Goal: Transaction & Acquisition: Purchase product/service

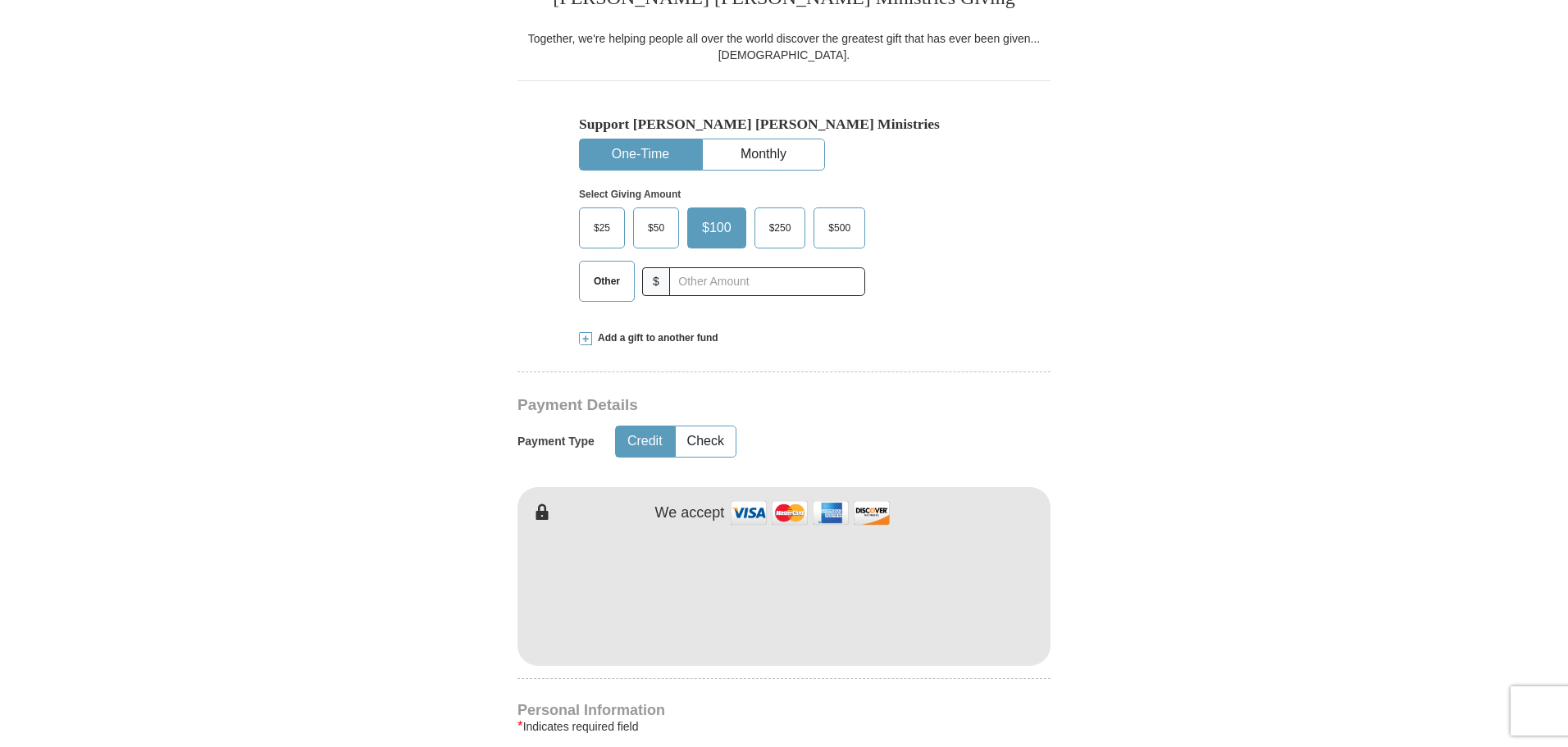
scroll to position [410, 0]
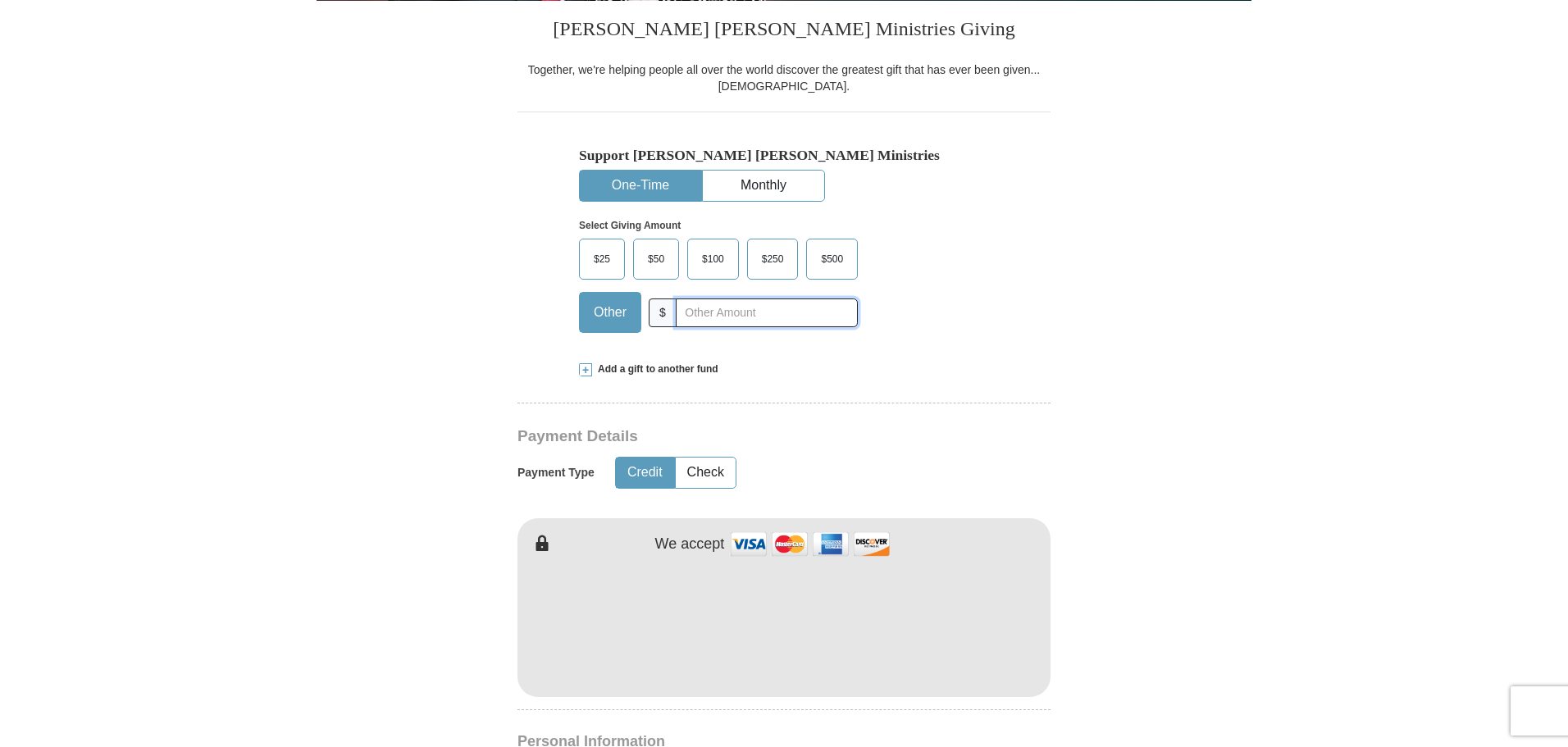
click at [680, 314] on input "text" at bounding box center [767, 312] width 182 height 29
type input "1000.00"
click at [707, 470] on button "Check" at bounding box center [706, 472] width 60 height 30
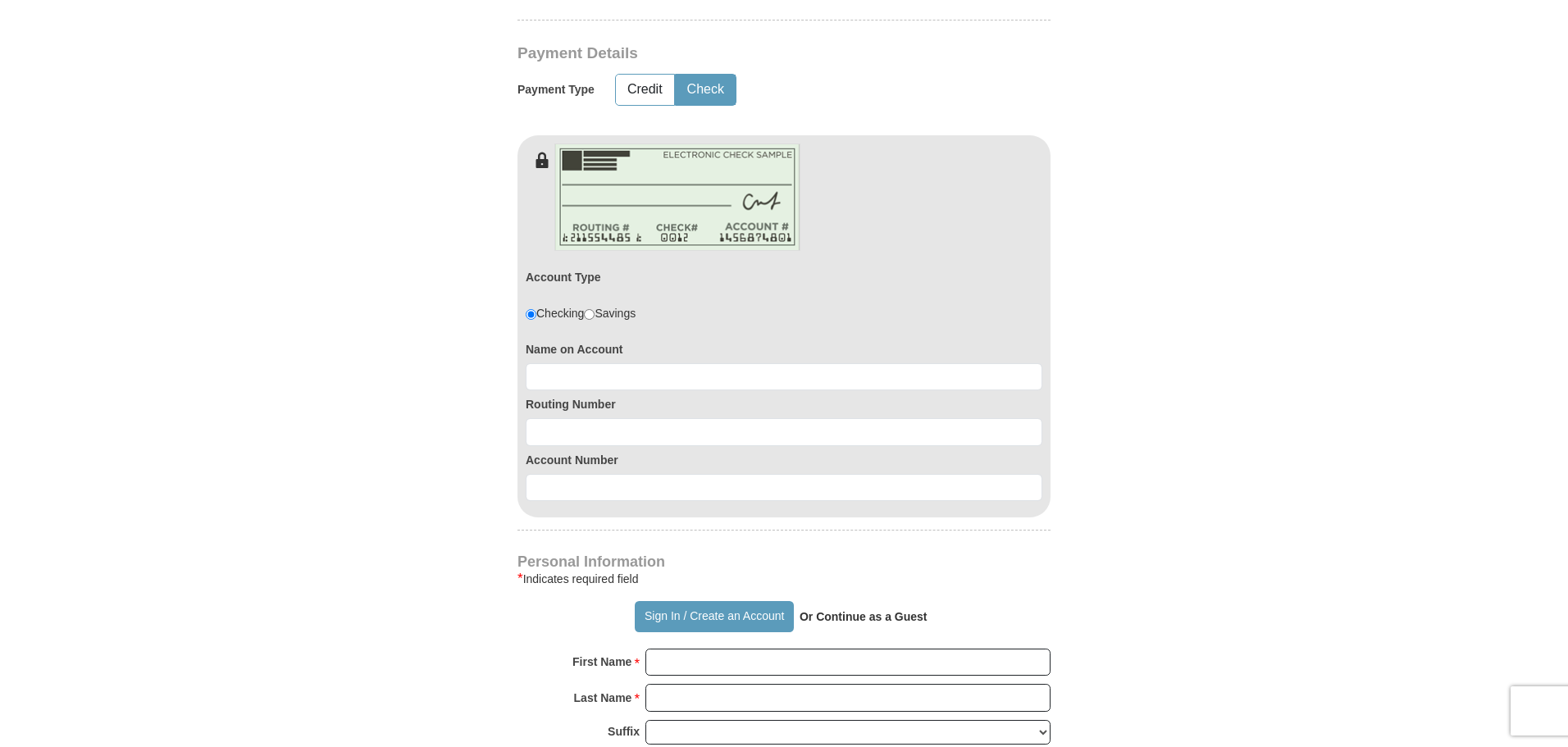
scroll to position [819, 0]
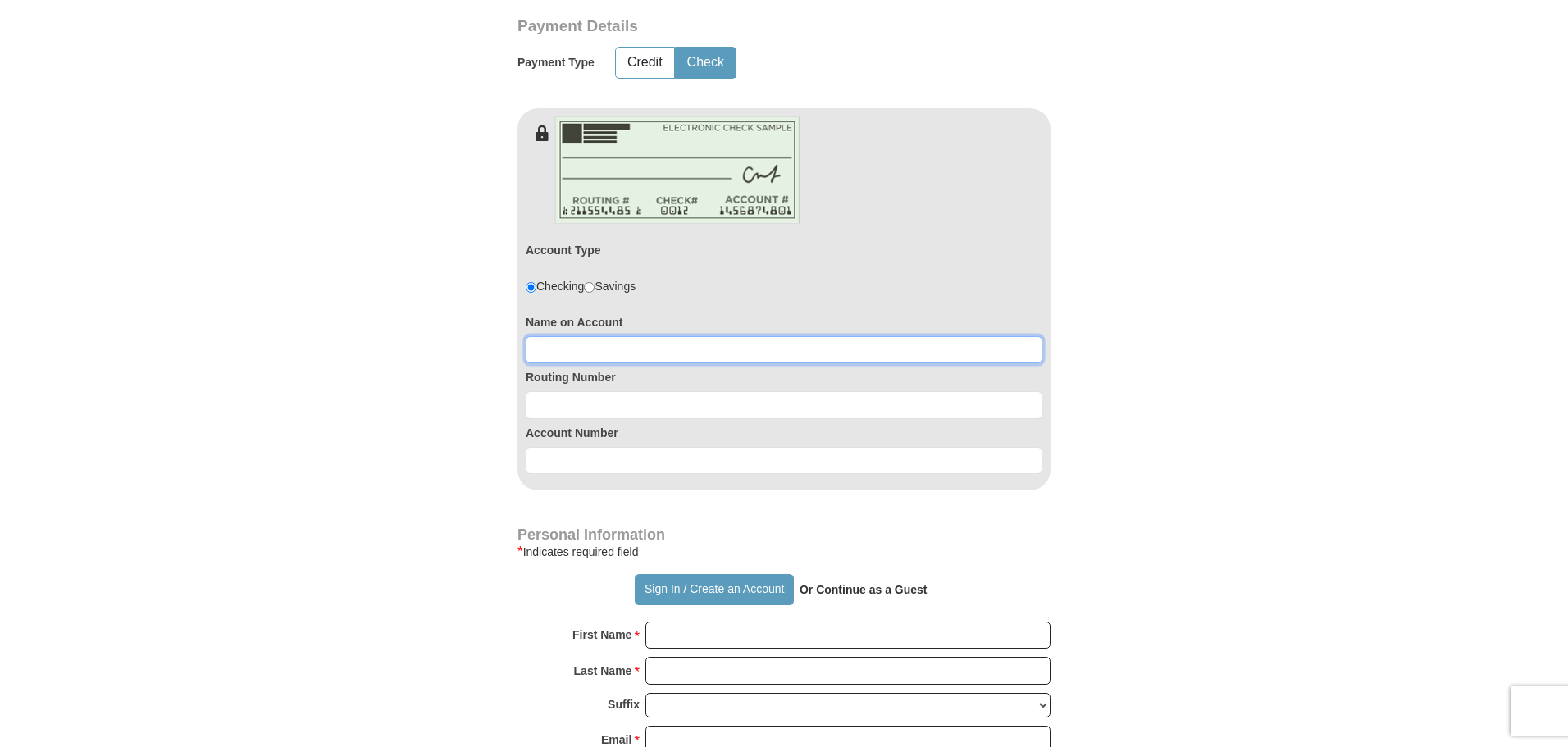
click at [556, 350] on input at bounding box center [784, 350] width 517 height 28
type input "Covenant Outreach Center"
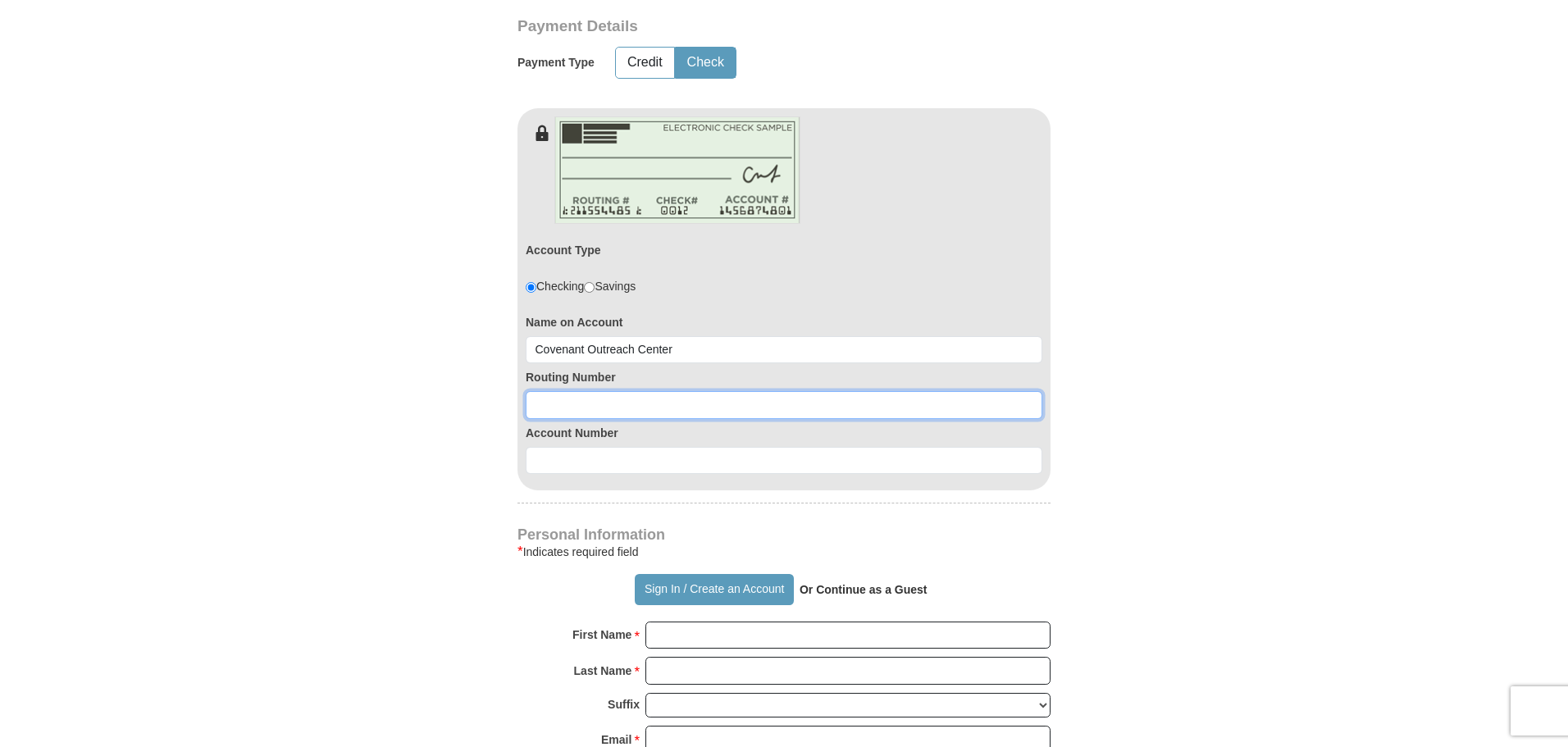
click at [549, 406] on input at bounding box center [784, 405] width 517 height 28
type input "0"
type input "231382306"
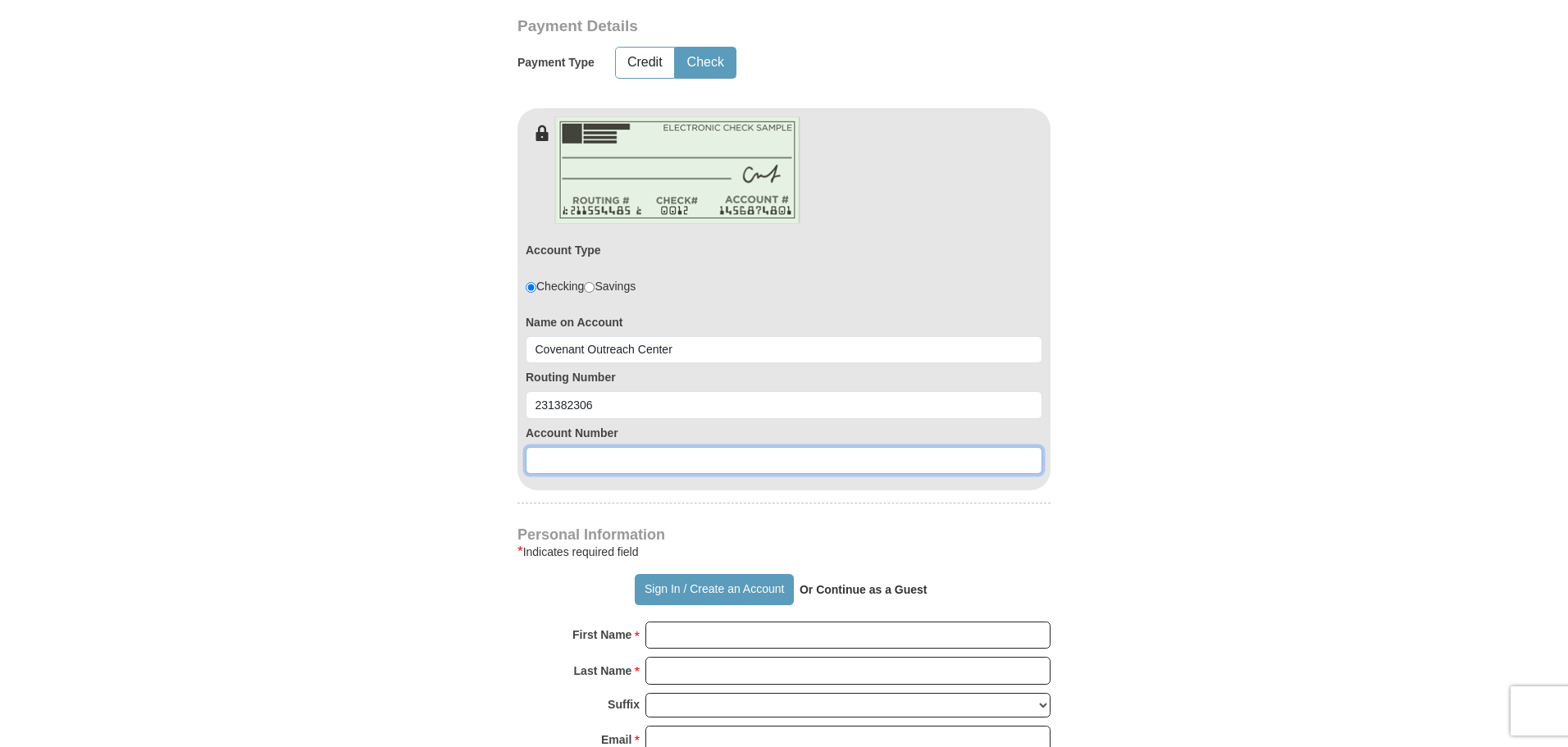
click at [562, 460] on input at bounding box center [784, 461] width 517 height 28
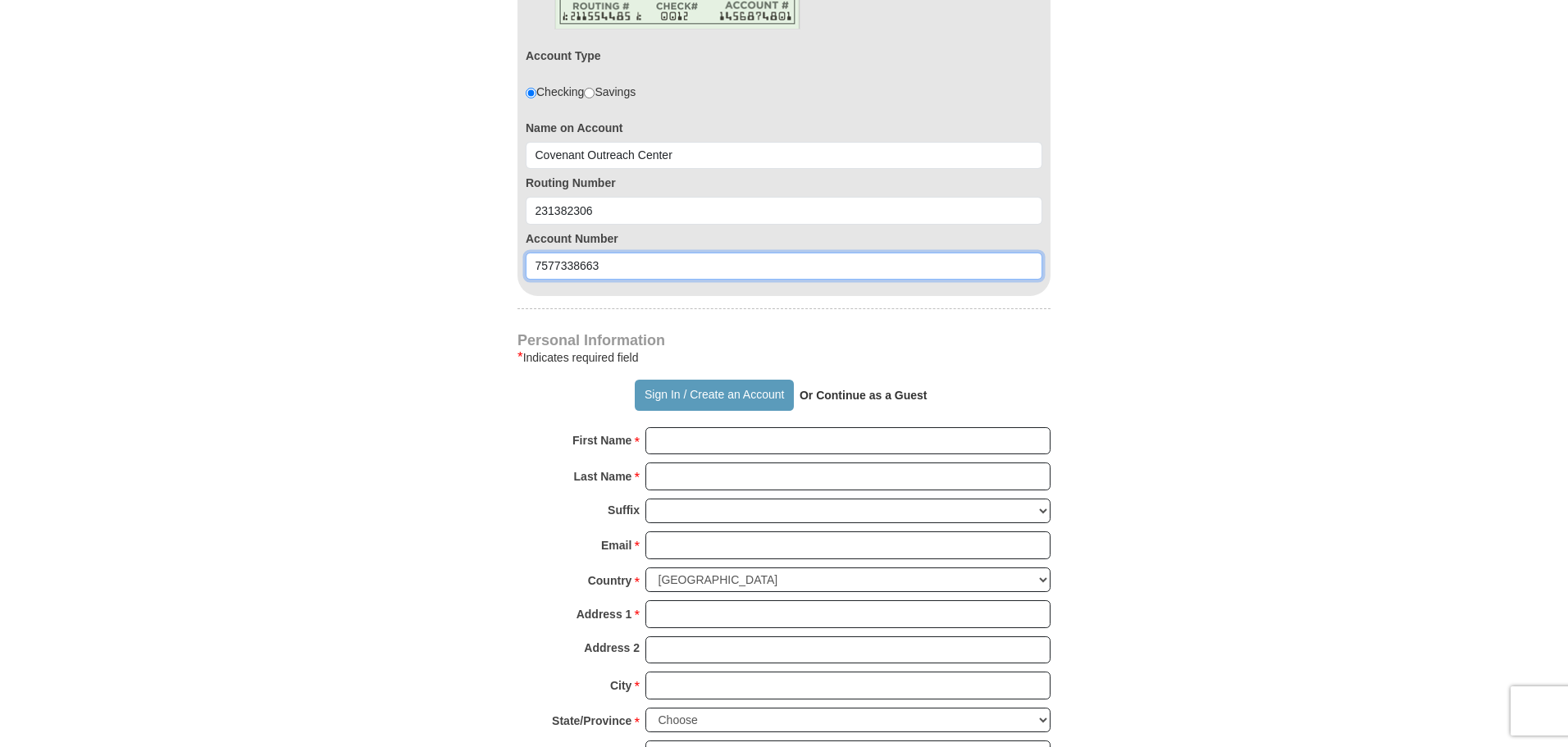
scroll to position [1065, 0]
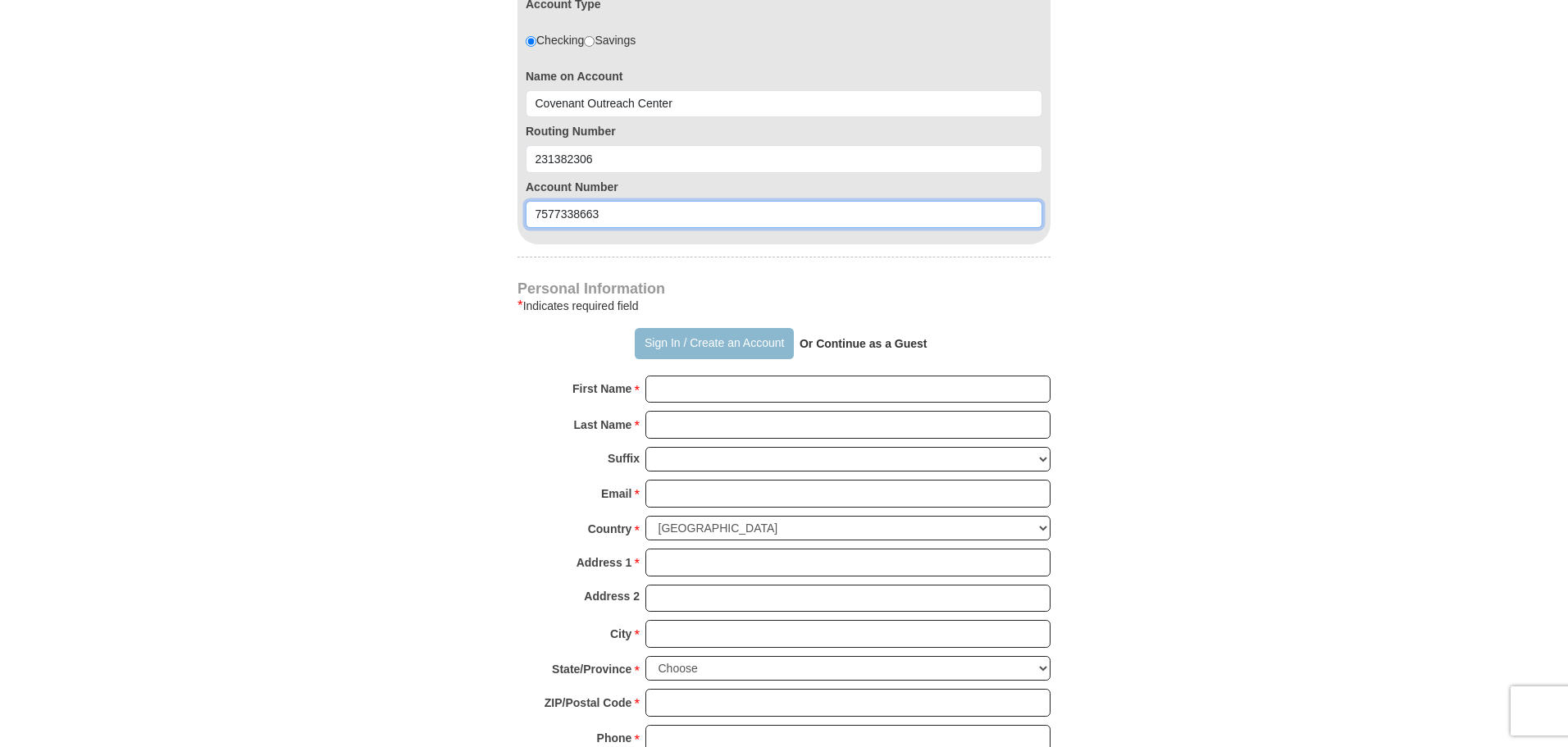
type input "7577338663"
click at [717, 346] on button "Sign In / Create an Account" at bounding box center [714, 343] width 158 height 31
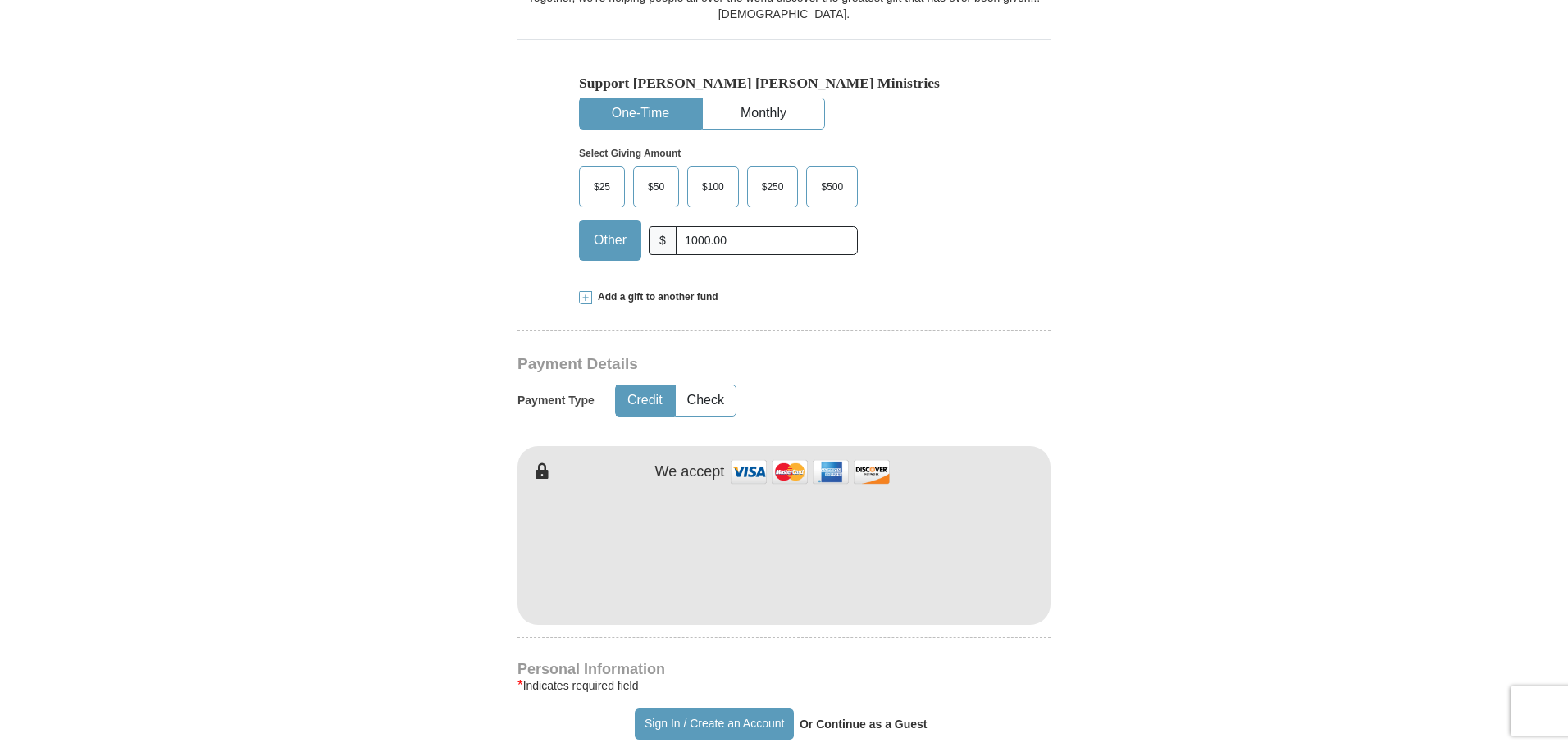
scroll to position [491, 0]
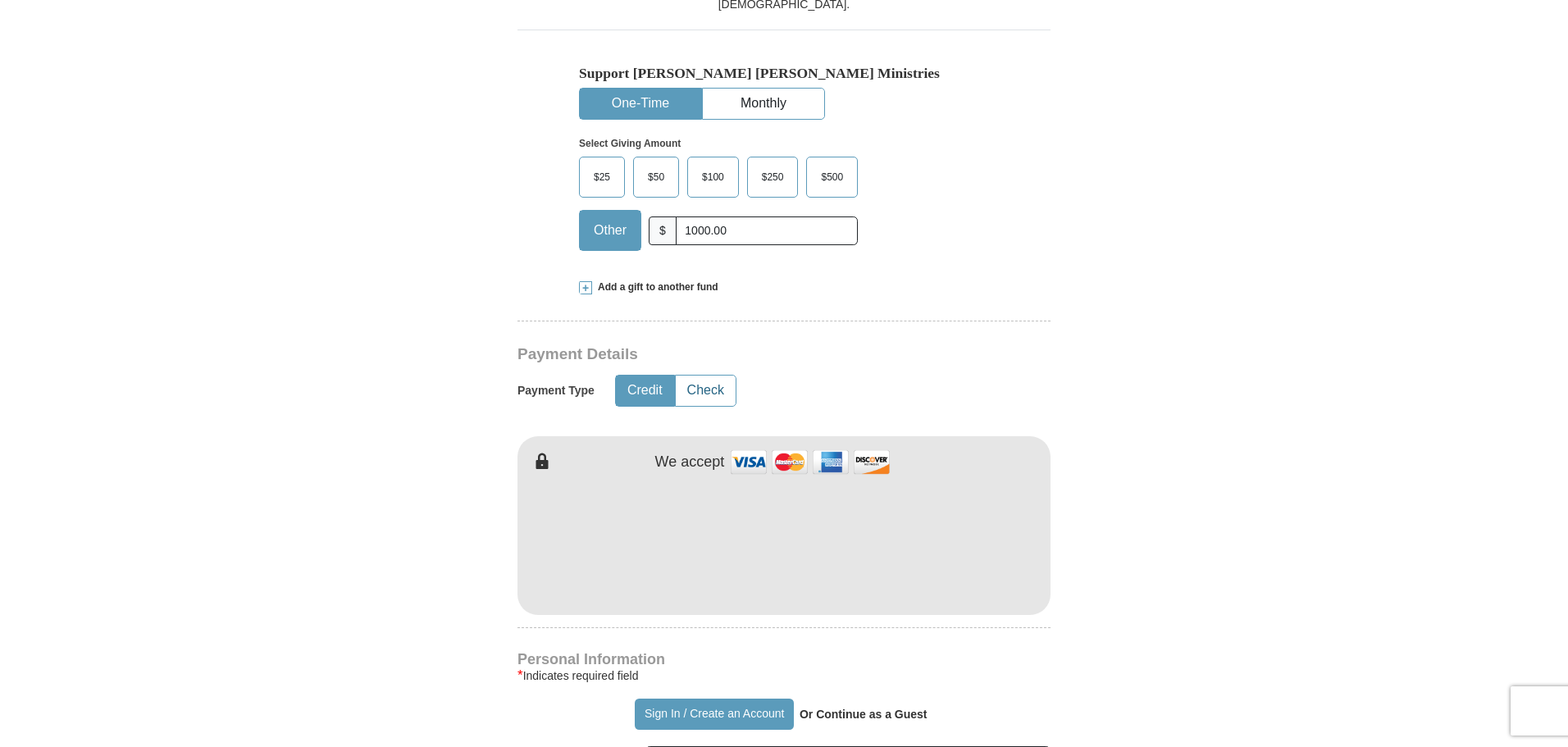
click at [702, 391] on button "Check" at bounding box center [706, 390] width 60 height 30
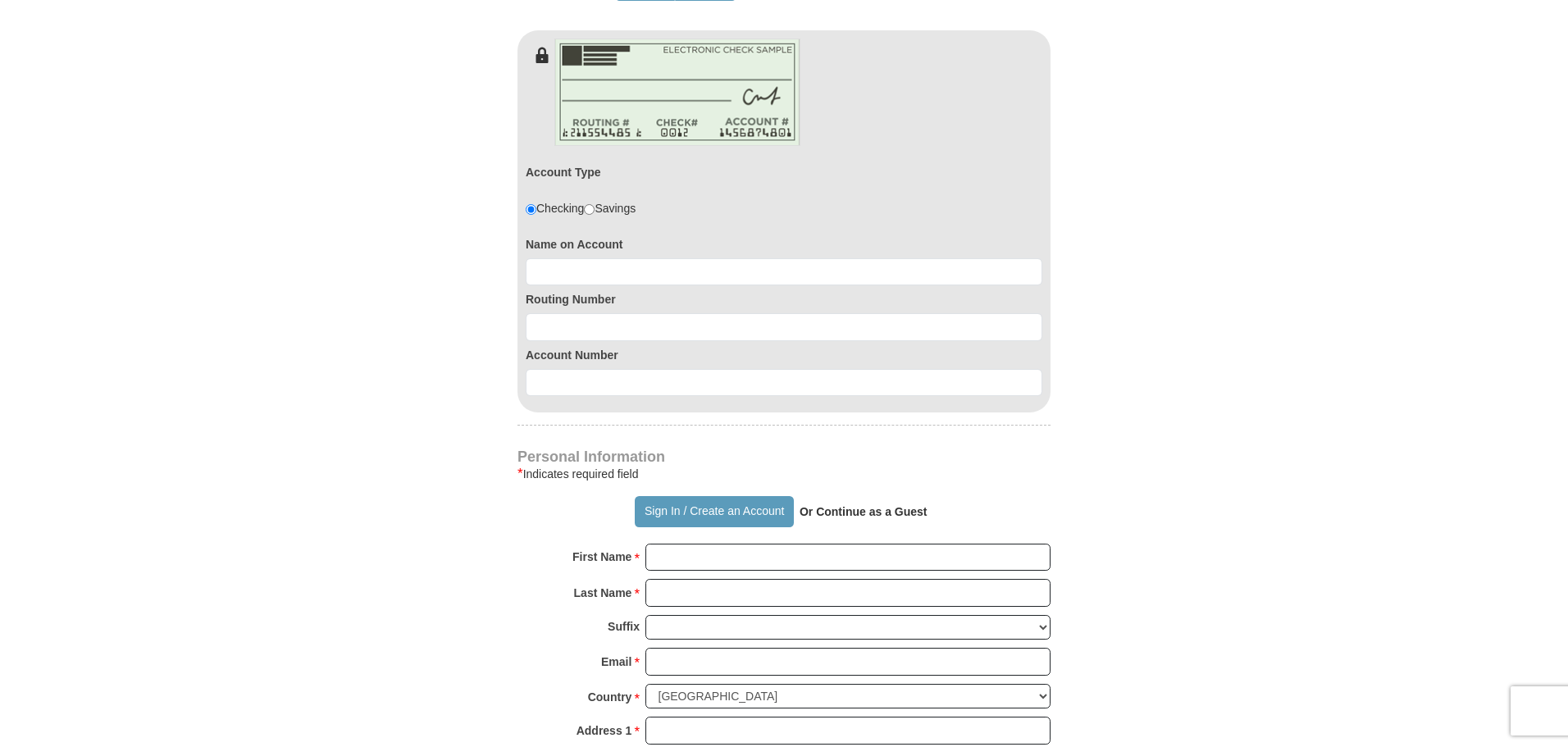
scroll to position [902, 0]
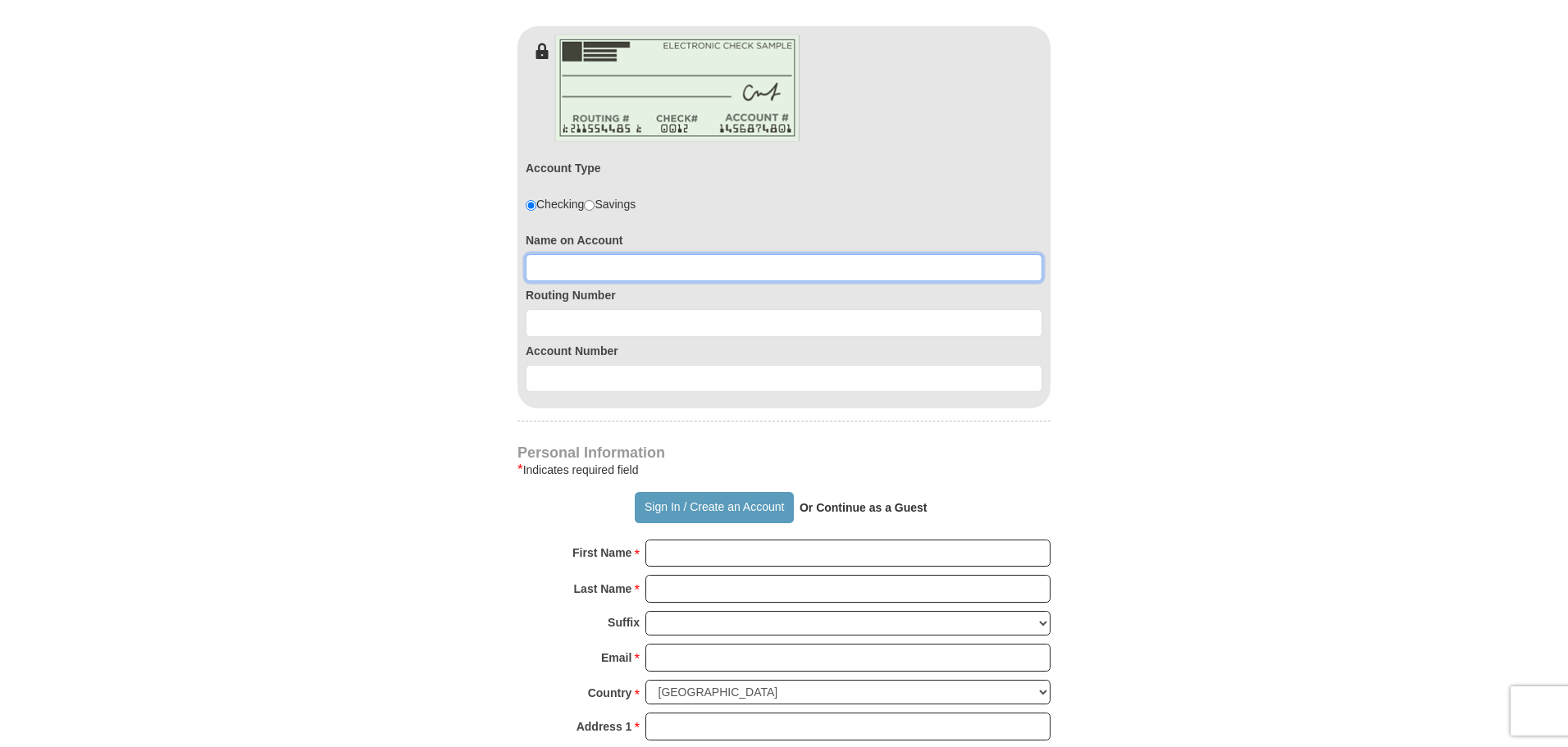
click at [558, 263] on input at bounding box center [784, 268] width 517 height 28
type input "Covenant Outreach Center"
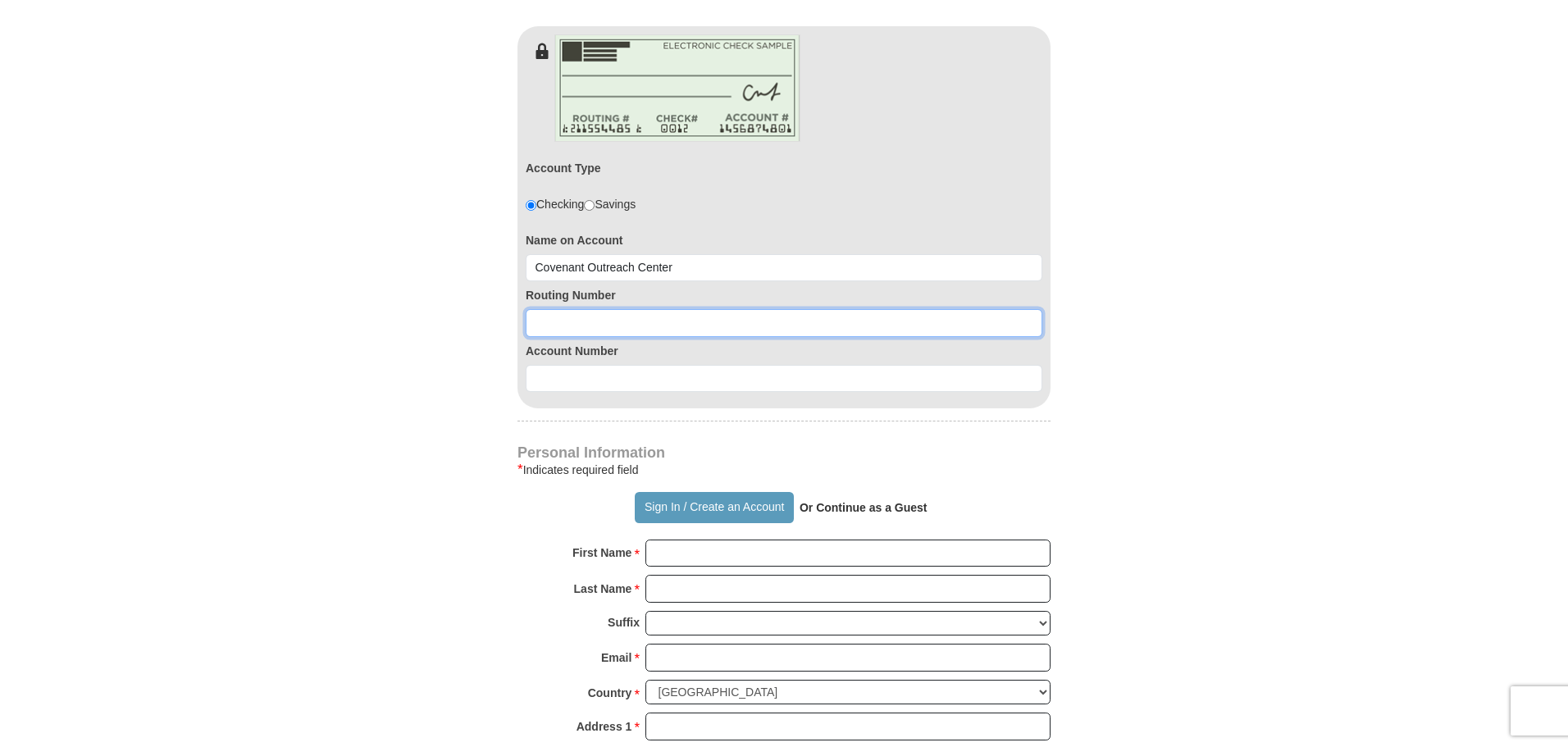
click at [546, 321] on input at bounding box center [784, 323] width 517 height 28
type input "231382306"
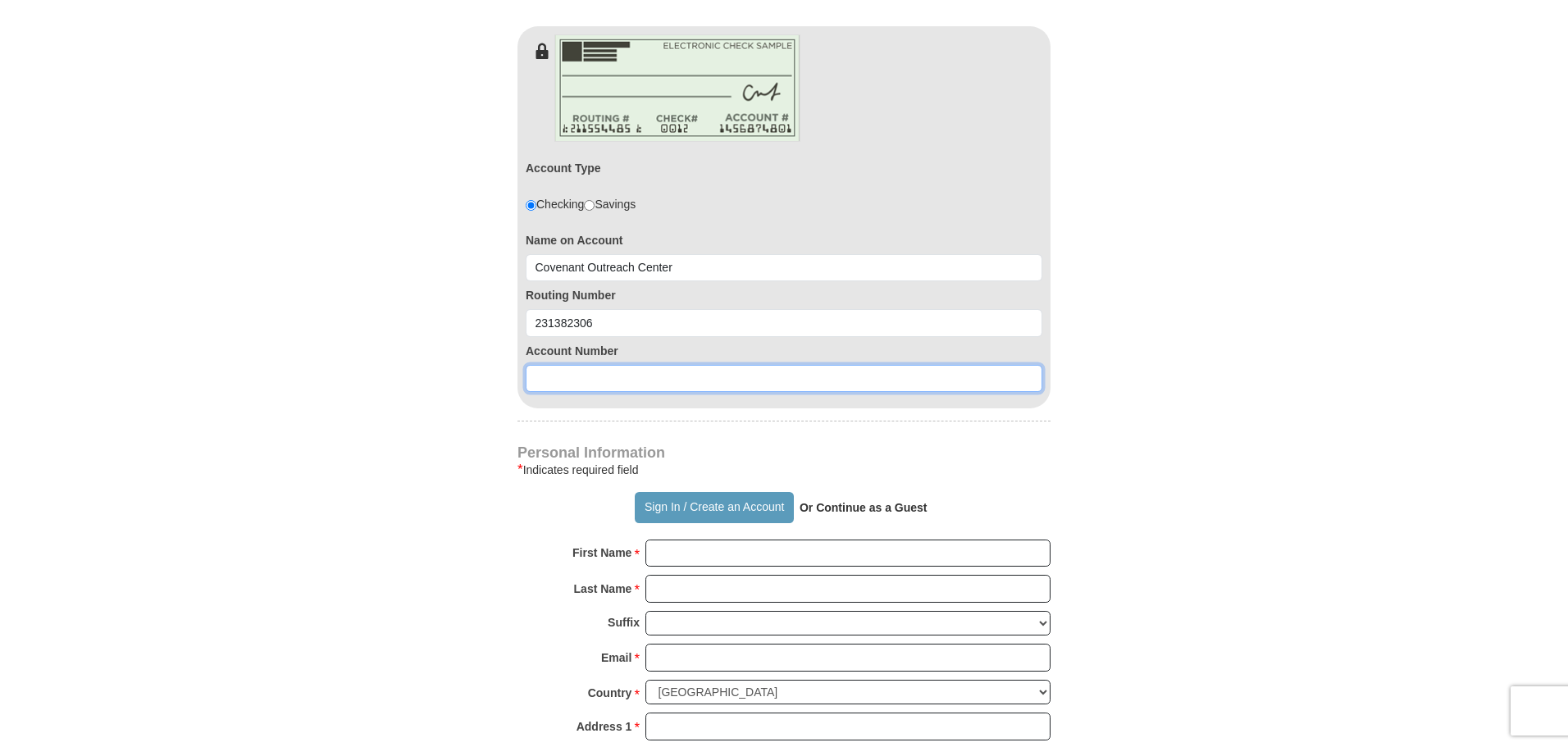
click at [543, 377] on input at bounding box center [784, 378] width 517 height 28
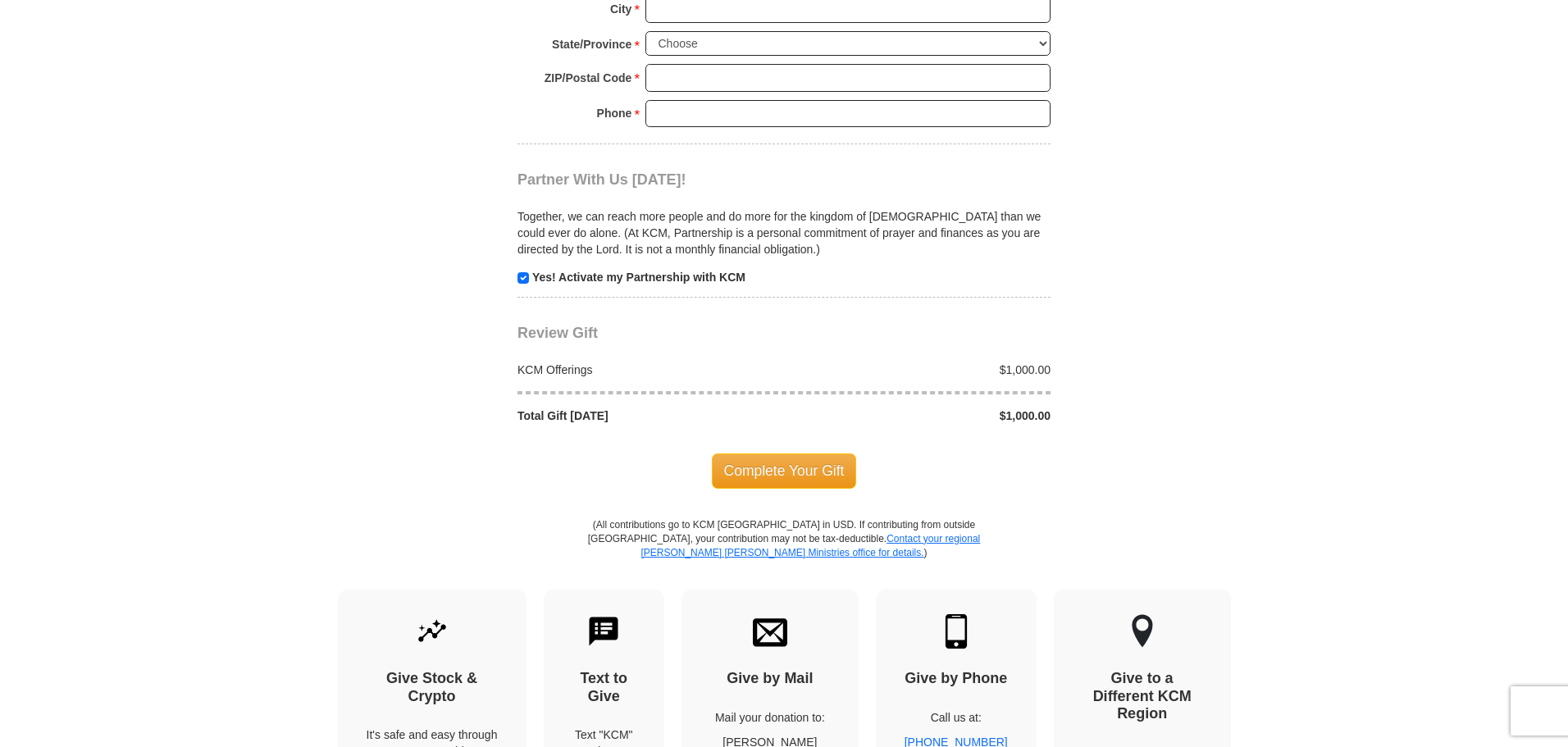
scroll to position [1721, 0]
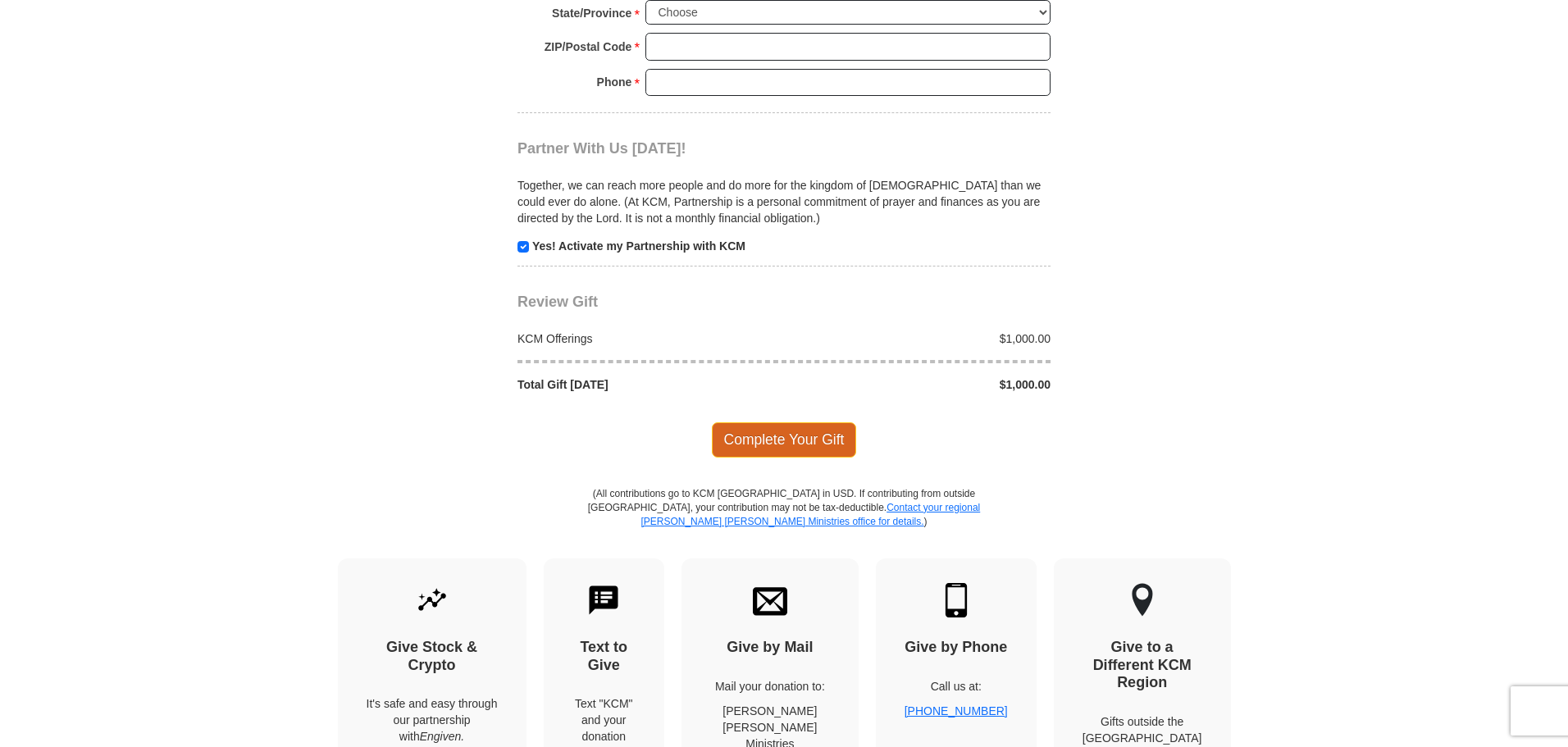
type input "7577338663"
click at [776, 441] on span "Complete Your Gift" at bounding box center [784, 439] width 145 height 35
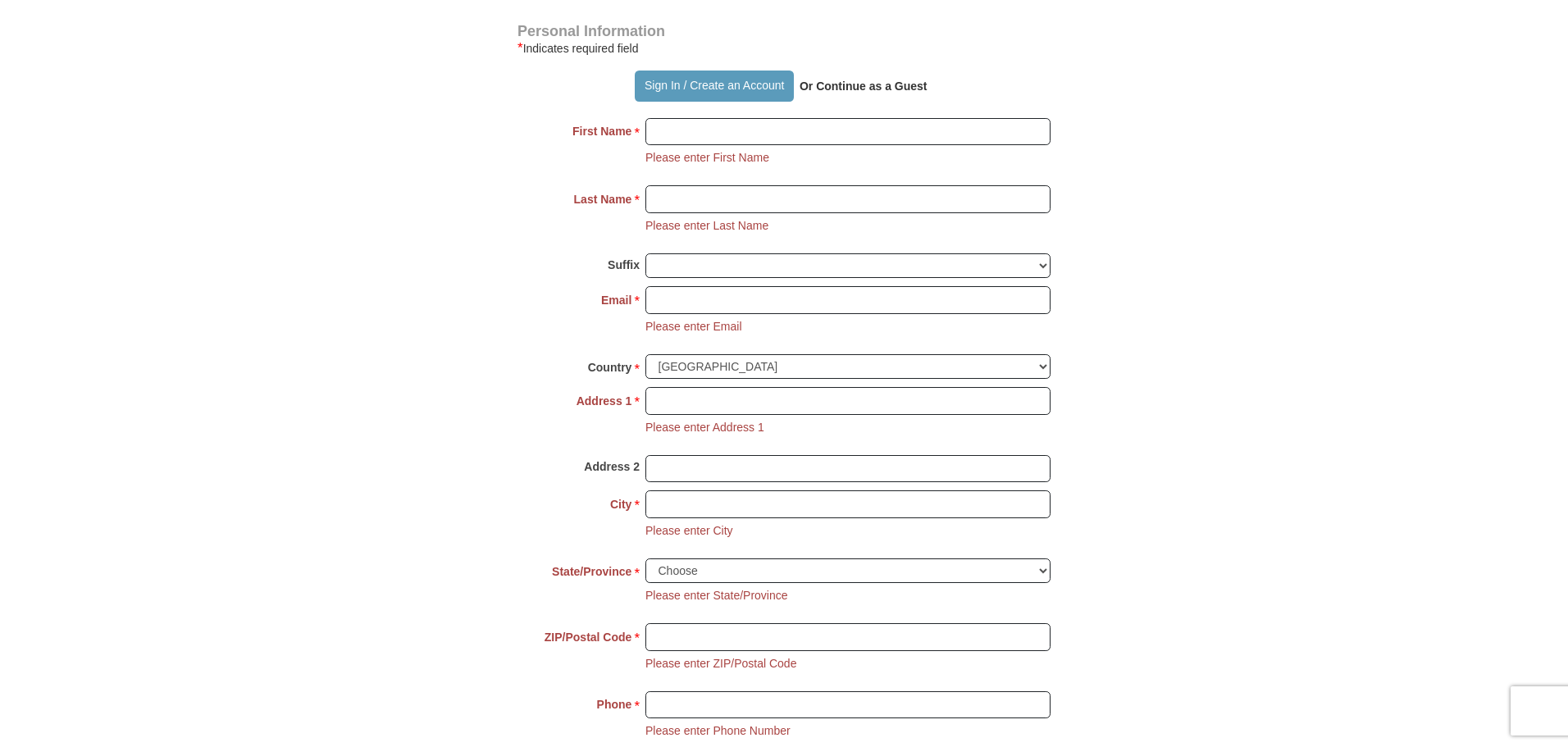
scroll to position [1100, 0]
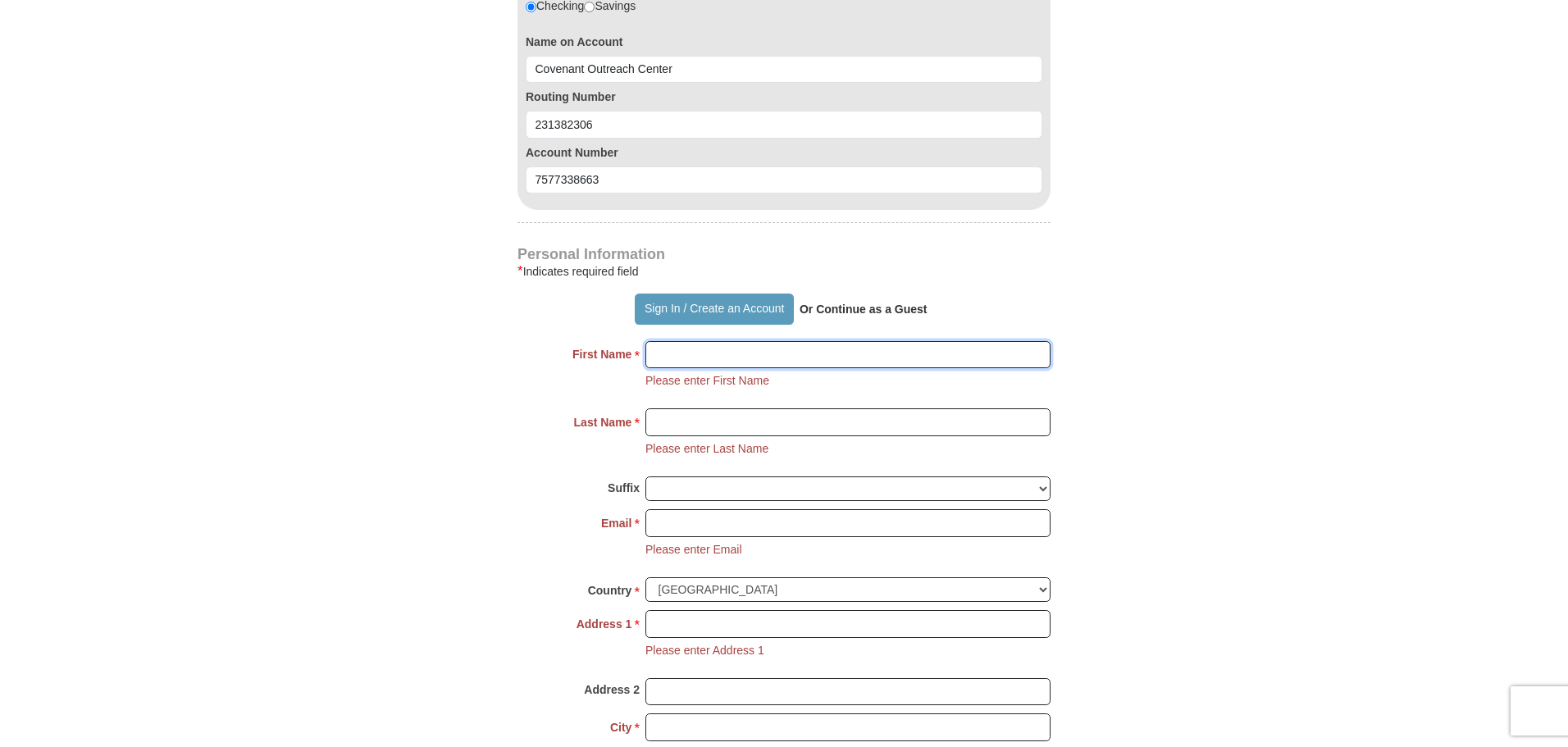
click at [672, 359] on input "First Name *" at bounding box center [848, 355] width 405 height 28
type input "[PERSON_NAME]"
type input "Yormie"
type input "[EMAIL_ADDRESS][DOMAIN_NAME]"
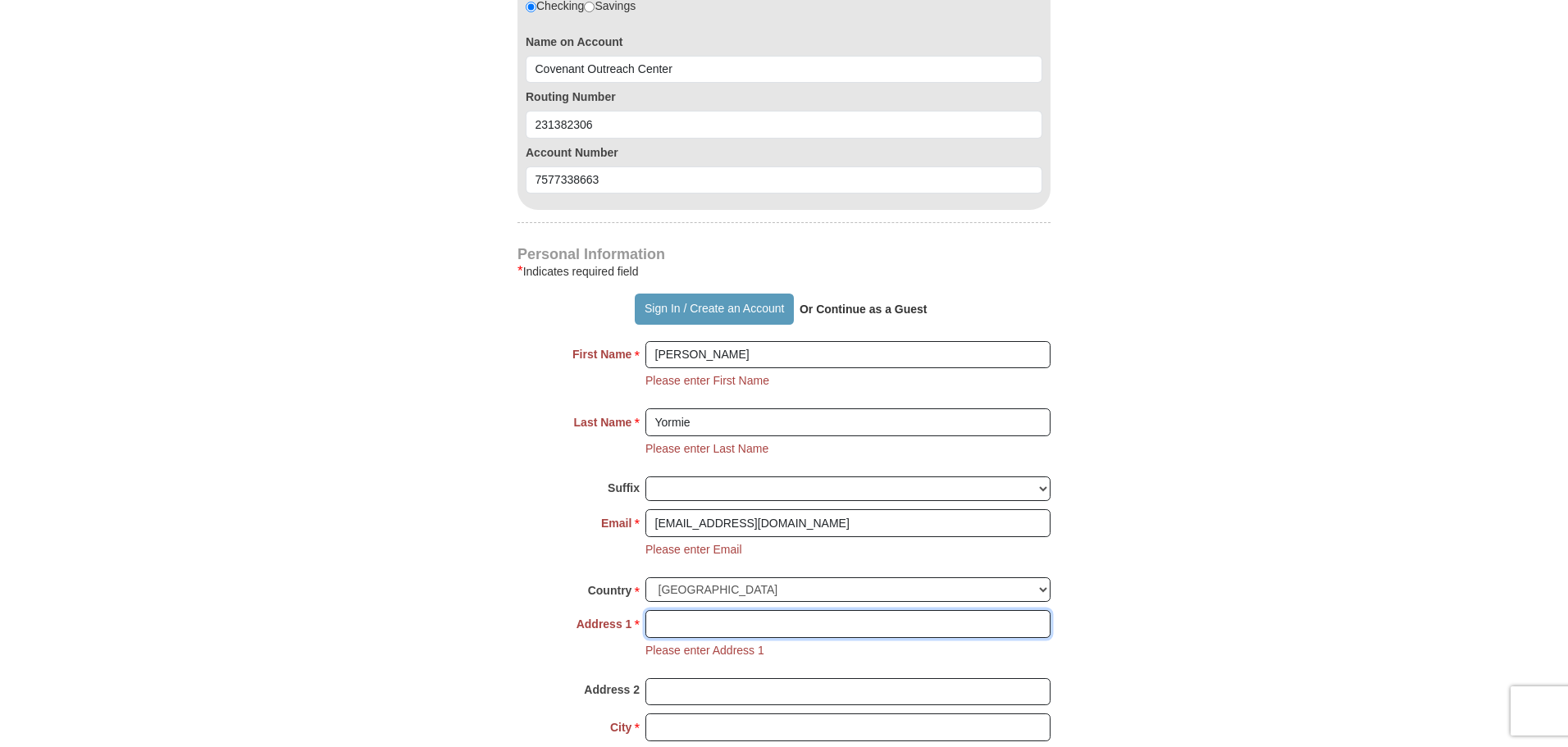
type input "Covenantt Outreach Center"
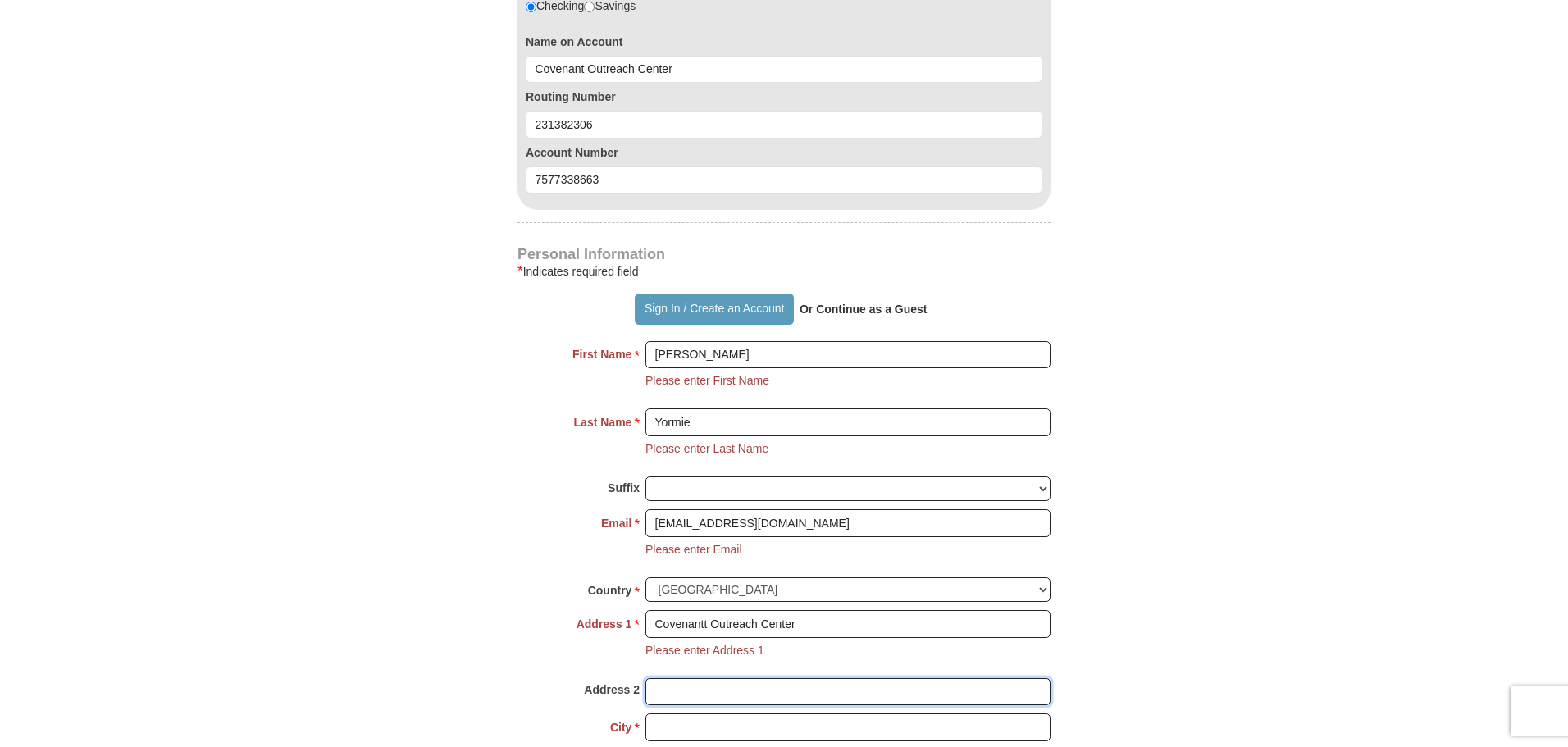
type input "P O Box 23671"
type input "[GEOGRAPHIC_DATA]"
select select "PA"
type input "19143"
type input "2672266196"
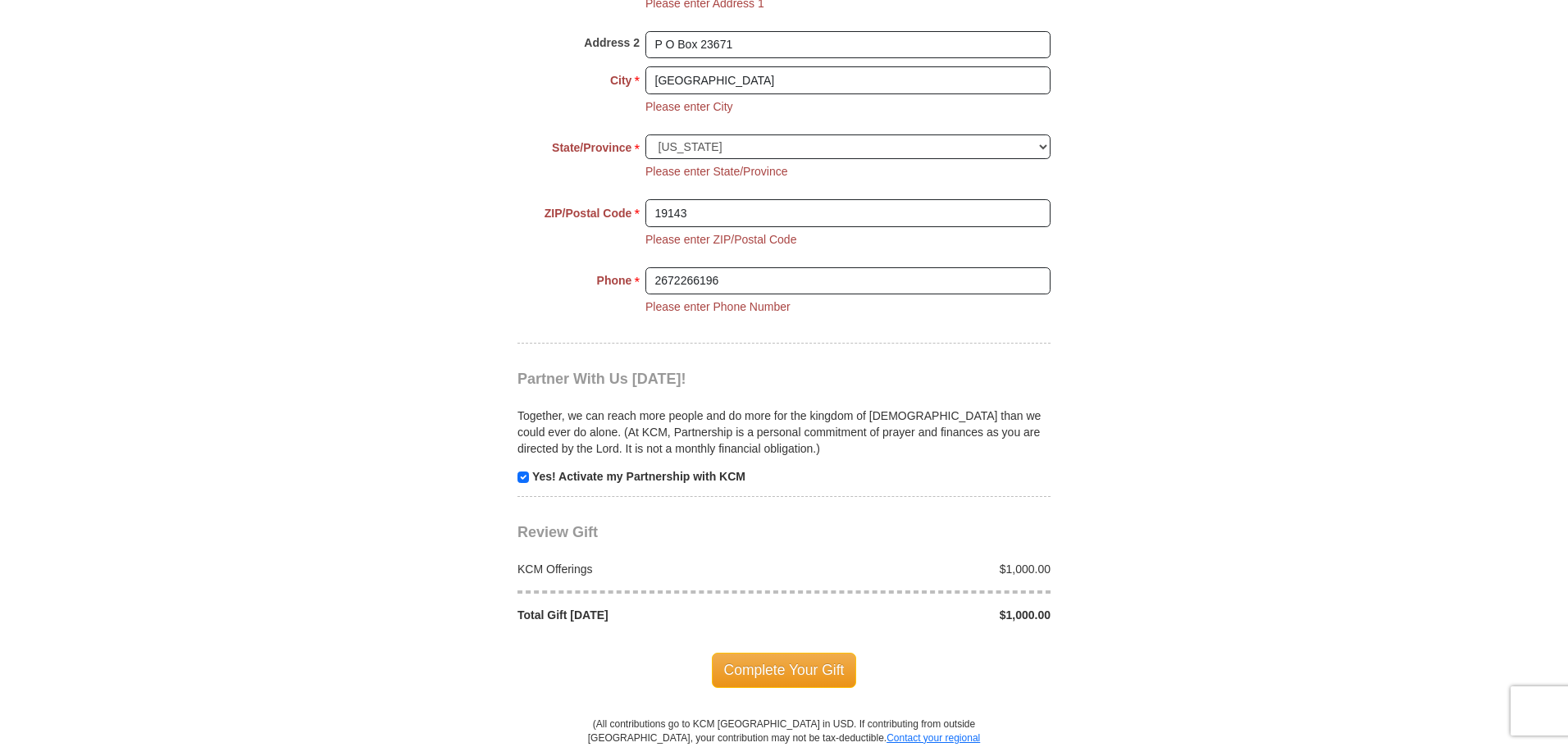
scroll to position [1756, 0]
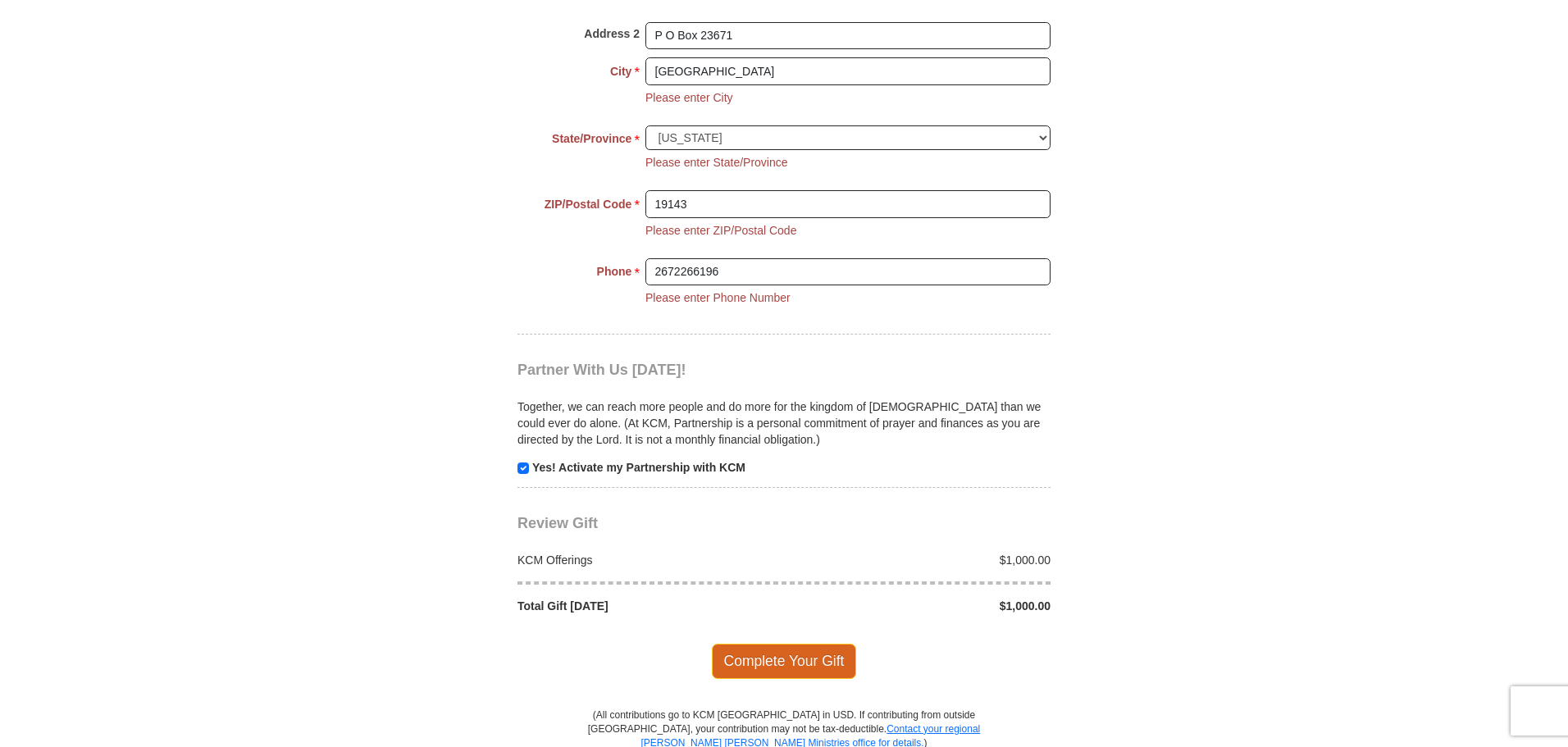
click at [787, 658] on span "Complete Your Gift" at bounding box center [784, 661] width 145 height 35
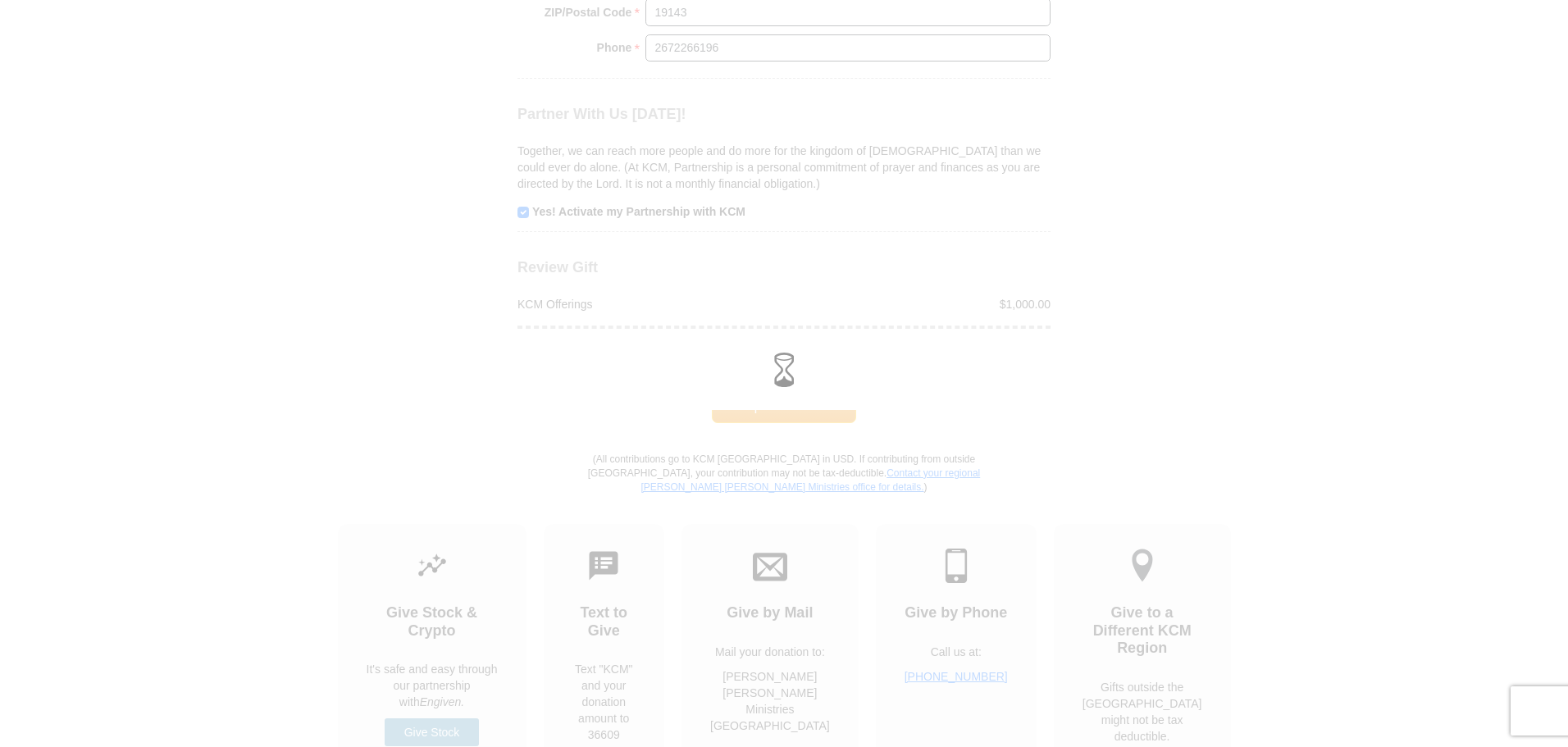
scroll to position [1659, 0]
